Goal: Transaction & Acquisition: Purchase product/service

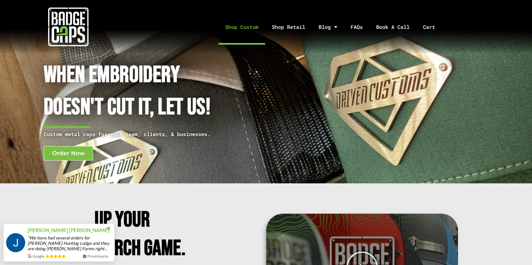
click at [256, 28] on link "Shop Custom" at bounding box center [241, 26] width 47 height 35
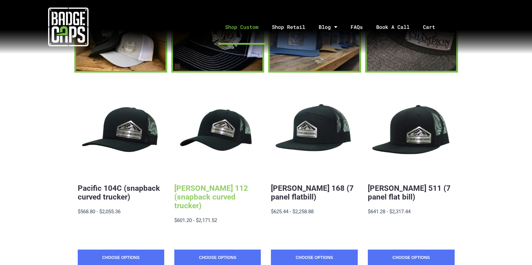
scroll to position [126, 0]
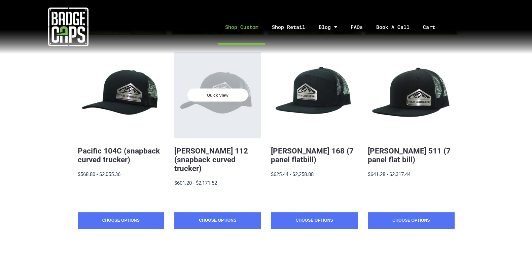
click at [221, 127] on div "Quick View" at bounding box center [217, 95] width 86 height 86
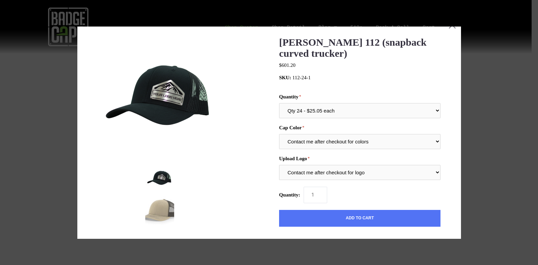
scroll to position [0, 0]
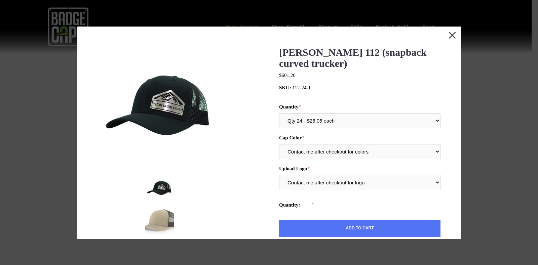
click at [447, 31] on button "Close this dialog window" at bounding box center [452, 35] width 17 height 17
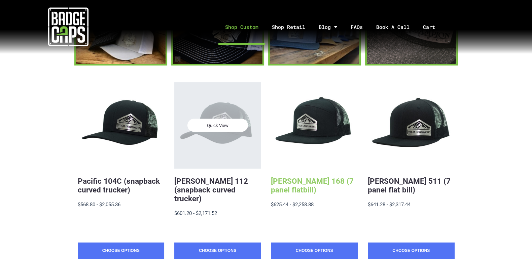
scroll to position [126, 0]
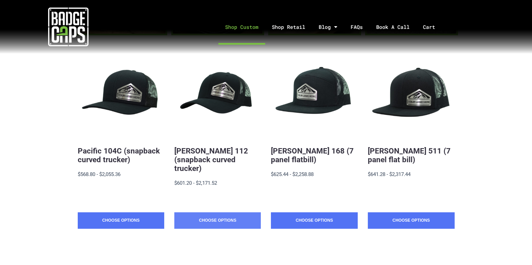
click at [216, 213] on link "Choose Options" at bounding box center [217, 221] width 86 height 17
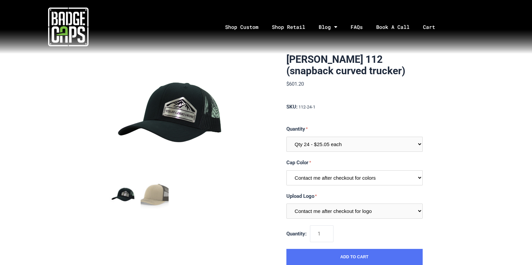
click at [331, 177] on select "Contact me after checkout for colors" at bounding box center [354, 178] width 136 height 15
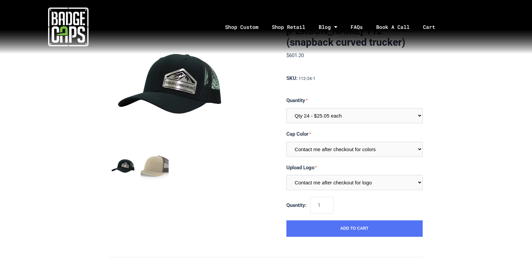
scroll to position [42, 0]
